Goal: Information Seeking & Learning: Learn about a topic

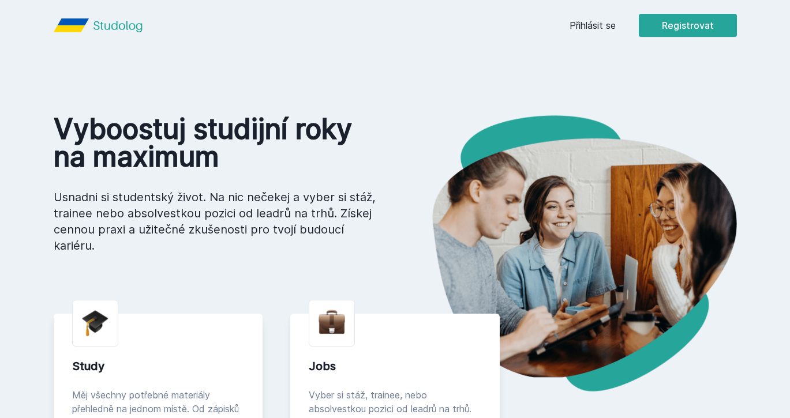
click at [596, 27] on link "Přihlásit se" at bounding box center [593, 25] width 46 height 14
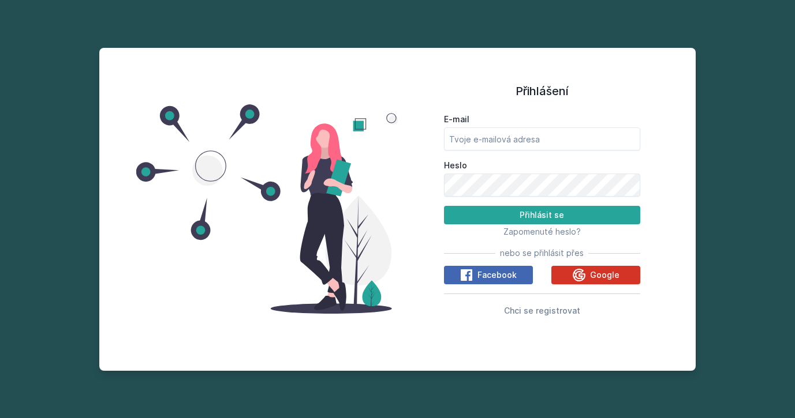
click at [606, 268] on div "Google" at bounding box center [595, 275] width 47 height 14
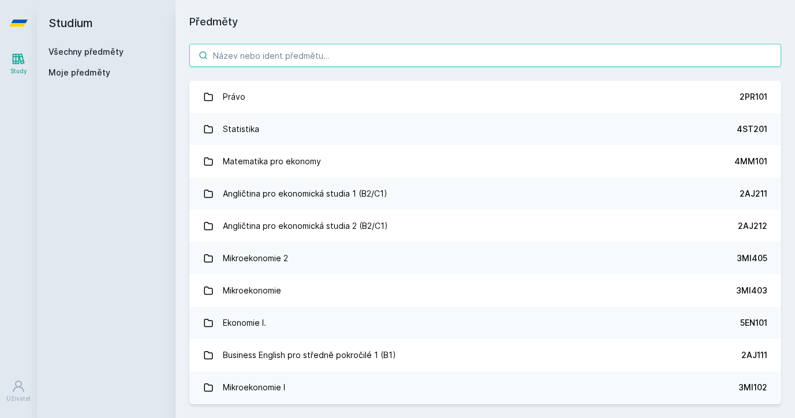
click at [456, 56] on input "search" at bounding box center [485, 55] width 592 height 23
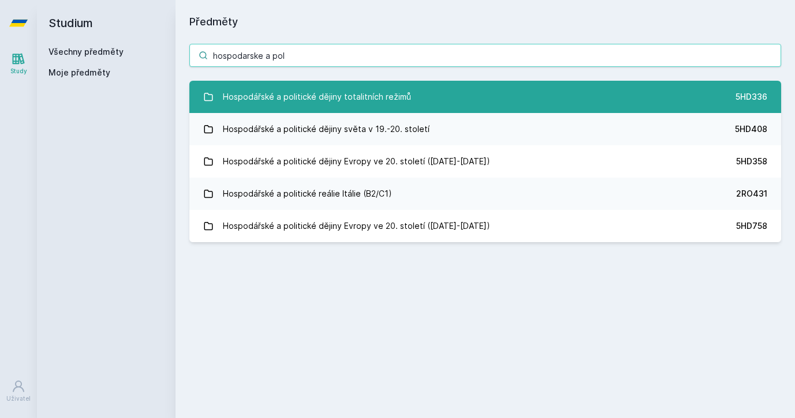
type input "hospodarske a pol"
click at [349, 88] on div "Hospodářské a politické dějiny totalitních režimů" at bounding box center [317, 96] width 188 height 23
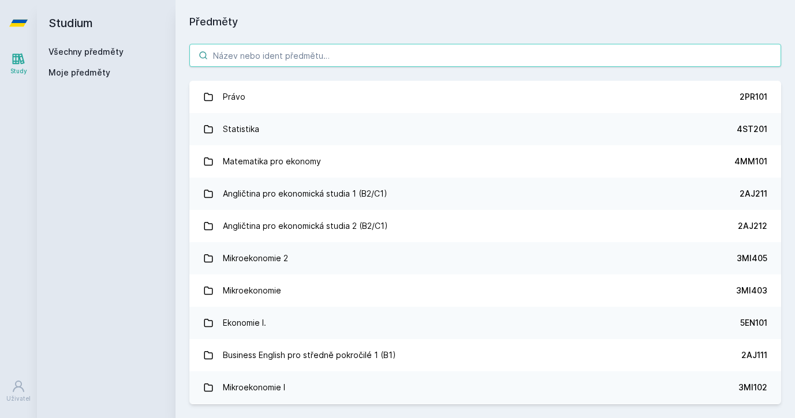
click at [414, 61] on input "search" at bounding box center [485, 55] width 592 height 23
click at [415, 59] on input "search" at bounding box center [485, 55] width 592 height 23
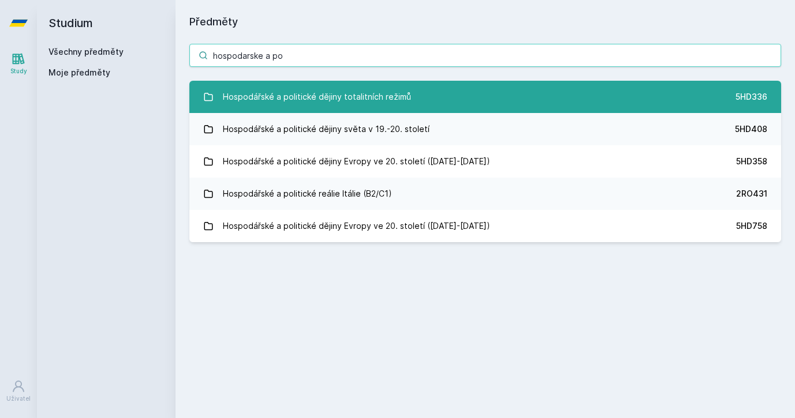
type input "hospodarske a po"
click at [319, 90] on div "Hospodářské a politické dějiny totalitních režimů" at bounding box center [317, 96] width 188 height 23
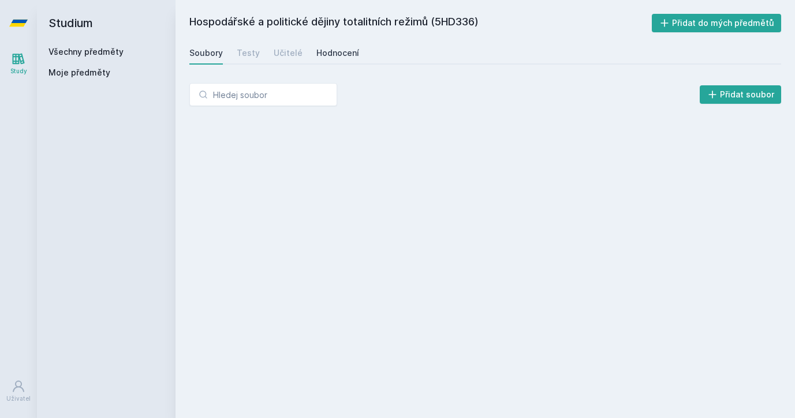
click at [336, 52] on div "Hodnocení" at bounding box center [337, 53] width 43 height 12
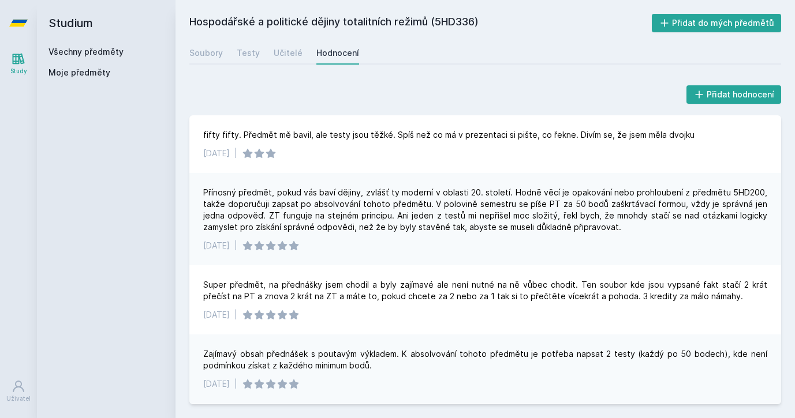
click at [613, 3] on div "Hospodářské a politické dějiny totalitních režimů (5HD336) Přidat do mých předm…" at bounding box center [484, 209] width 619 height 418
